Goal: Task Accomplishment & Management: Manage account settings

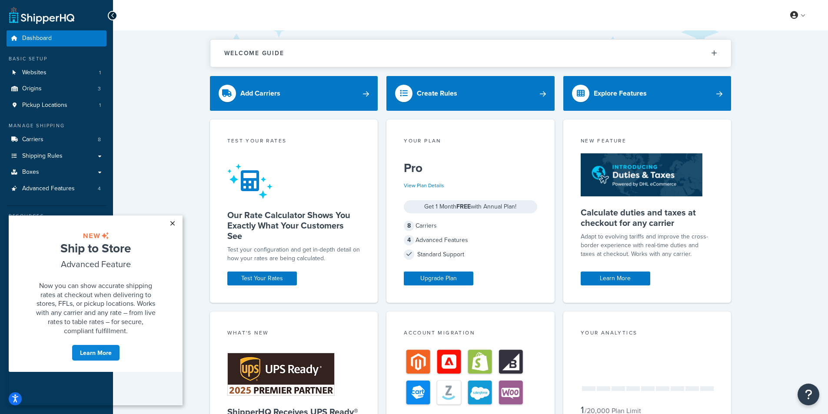
click at [173, 225] on link "×" at bounding box center [172, 223] width 15 height 16
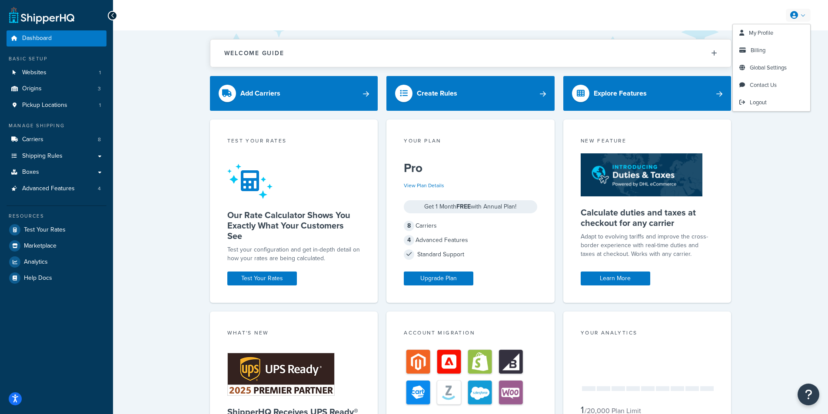
click at [799, 14] on link at bounding box center [797, 15] width 25 height 13
click at [762, 72] on link "Global Settings" at bounding box center [770, 67] width 77 height 17
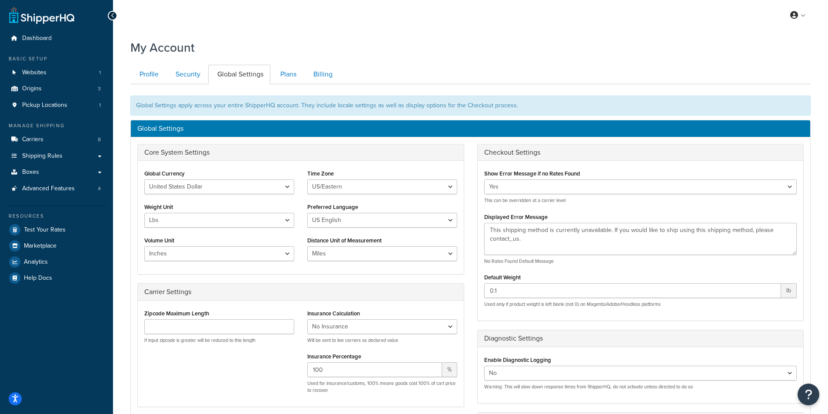
click at [425, 80] on ul "Profile Security Global Settings Plans Billing" at bounding box center [470, 75] width 680 height 20
click at [28, 139] on span "Carriers" at bounding box center [32, 139] width 21 height 7
